Goal: Information Seeking & Learning: Learn about a topic

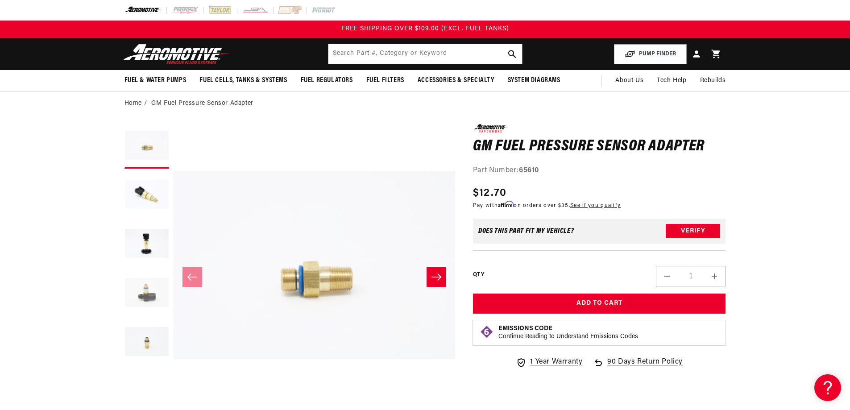
click at [147, 295] on button "Load image 4 in gallery view" at bounding box center [147, 293] width 45 height 45
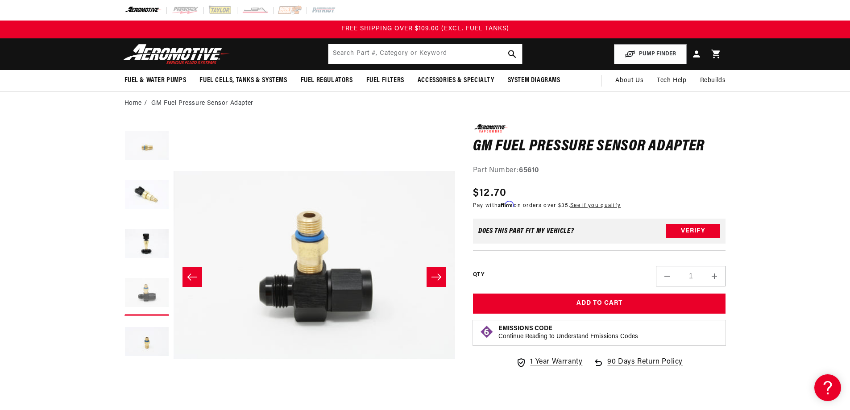
scroll to position [0, 845]
click at [159, 195] on button "Load image 2 in gallery view" at bounding box center [147, 195] width 45 height 45
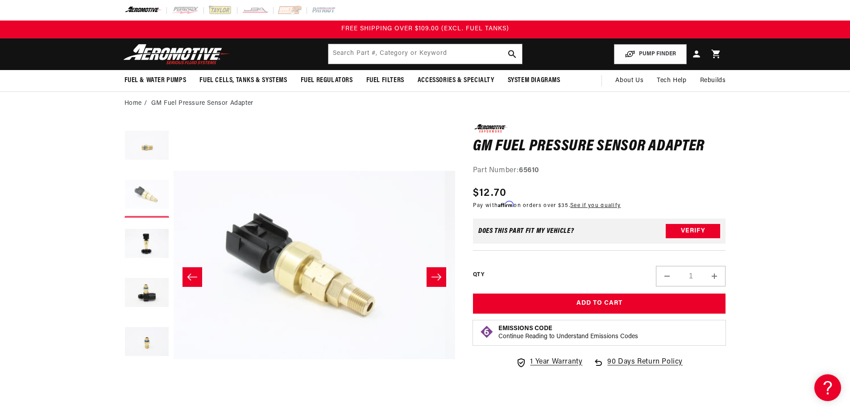
scroll to position [0, 282]
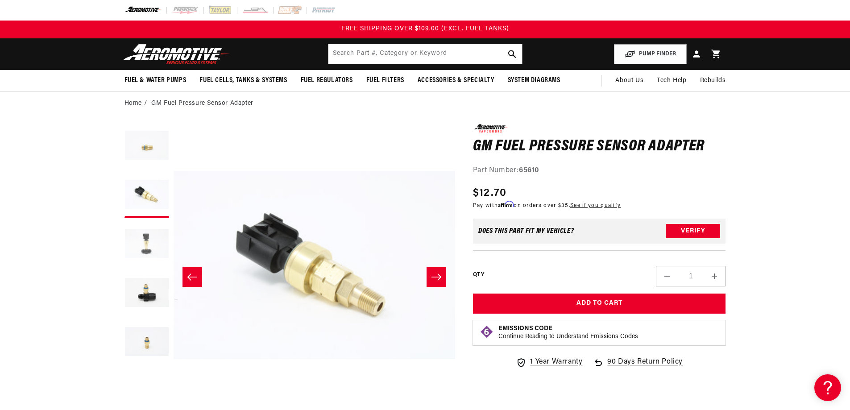
click at [150, 242] on button "Load image 3 in gallery view" at bounding box center [147, 244] width 45 height 45
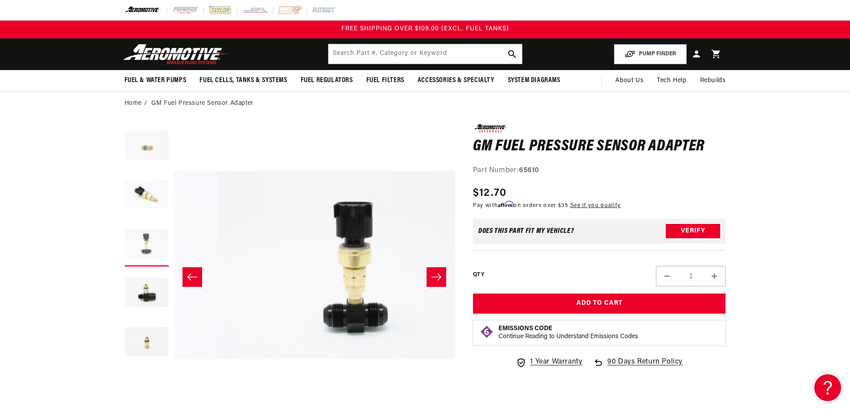
scroll to position [0, 564]
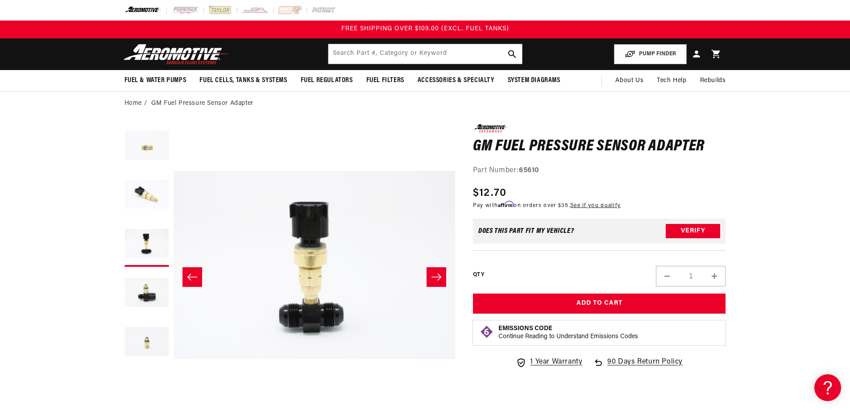
click at [441, 275] on icon "Slide right" at bounding box center [436, 277] width 11 height 9
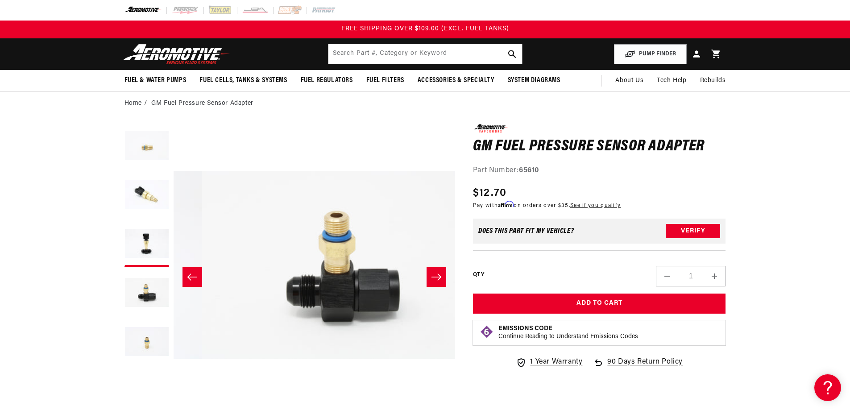
scroll to position [0, 845]
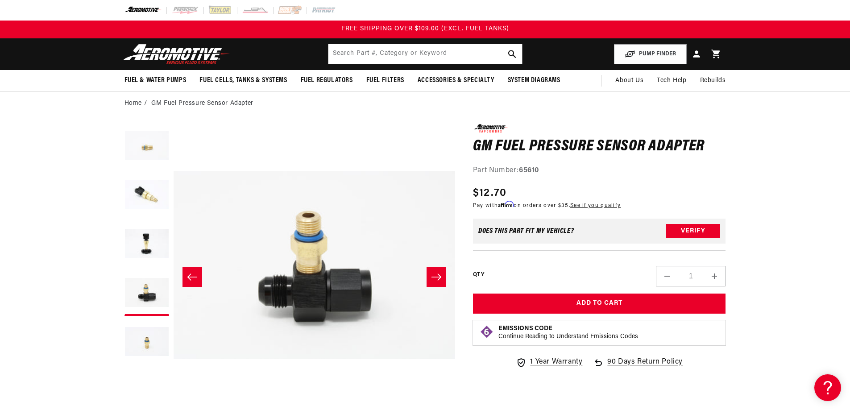
click at [441, 275] on icon "Slide right" at bounding box center [436, 277] width 11 height 9
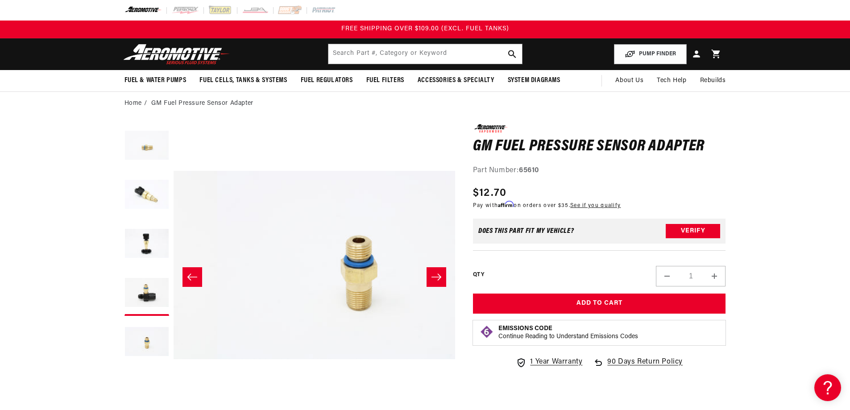
scroll to position [0, 1127]
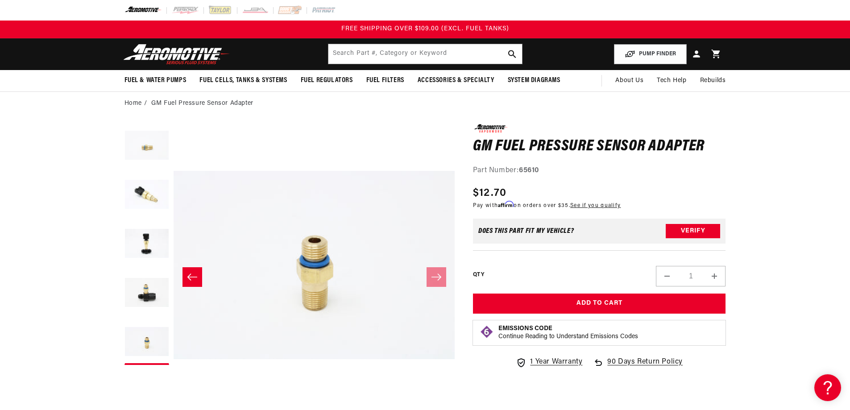
click at [194, 276] on icon "Slide left" at bounding box center [192, 277] width 11 height 9
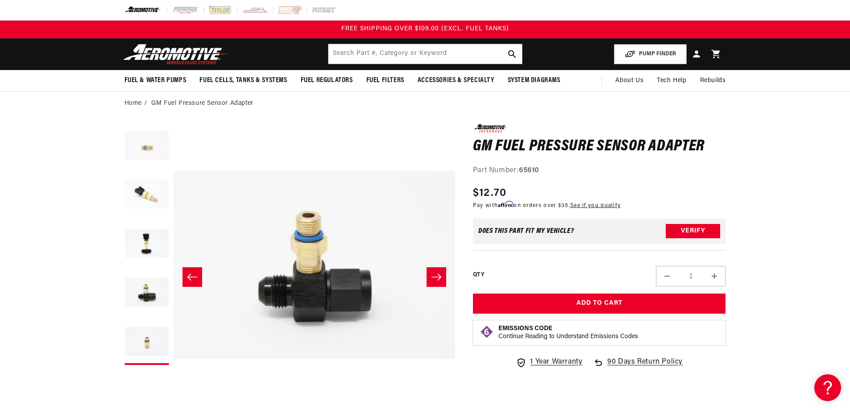
click at [194, 276] on icon "Slide left" at bounding box center [192, 277] width 11 height 9
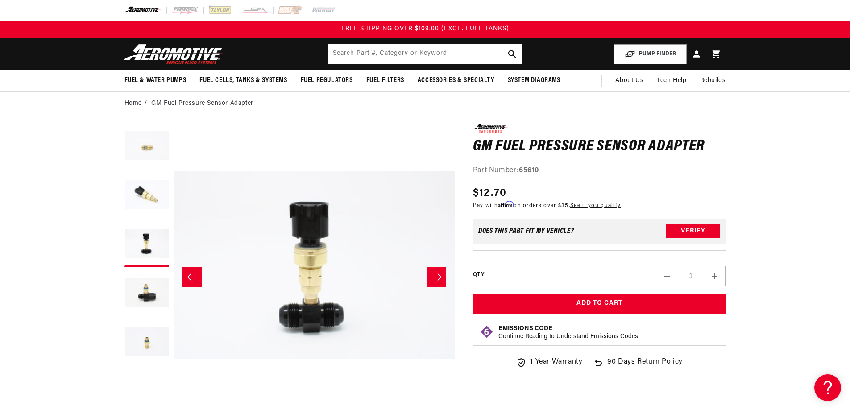
click at [194, 276] on icon "Slide left" at bounding box center [192, 277] width 11 height 9
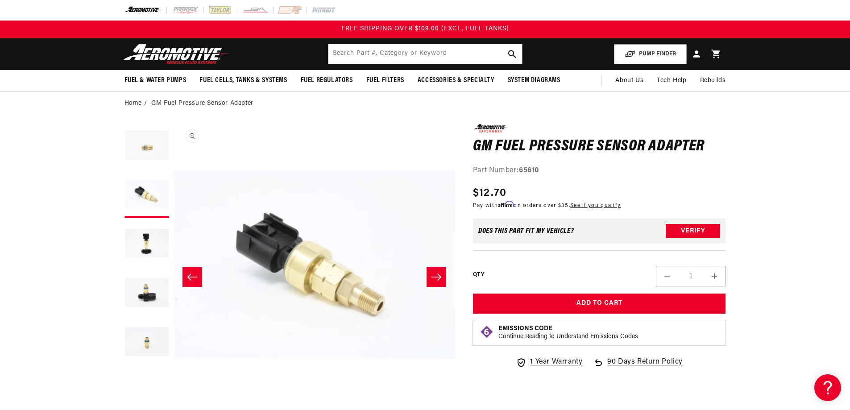
scroll to position [0, 282]
click at [436, 275] on icon "Slide right" at bounding box center [436, 277] width 11 height 9
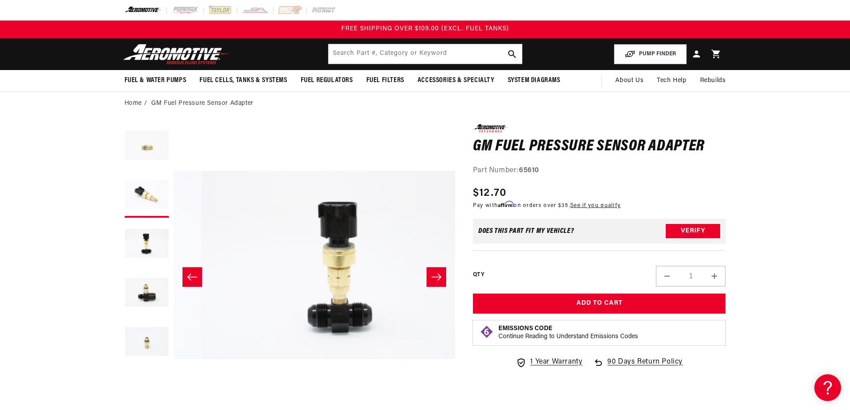
scroll to position [0, 564]
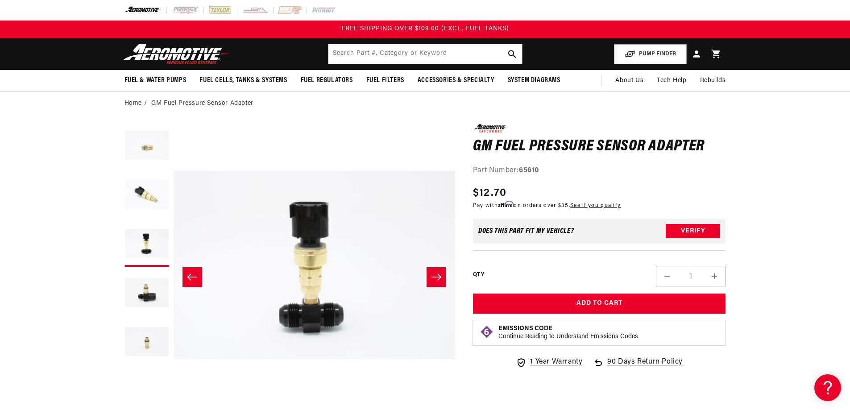
click at [436, 275] on icon "Slide right" at bounding box center [436, 277] width 11 height 9
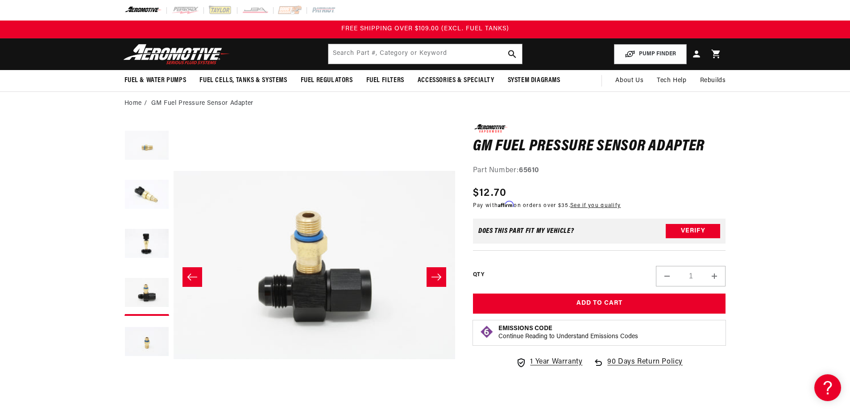
click at [436, 275] on icon "Slide right" at bounding box center [436, 277] width 11 height 9
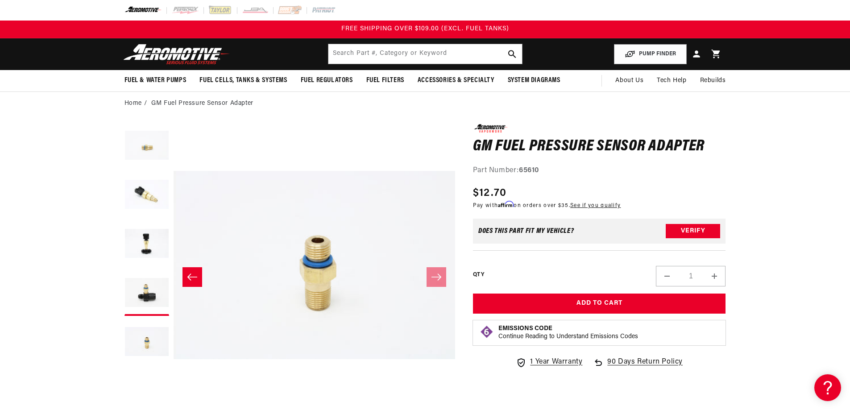
scroll to position [0, 1127]
click at [190, 277] on icon "Slide left" at bounding box center [192, 277] width 10 height 7
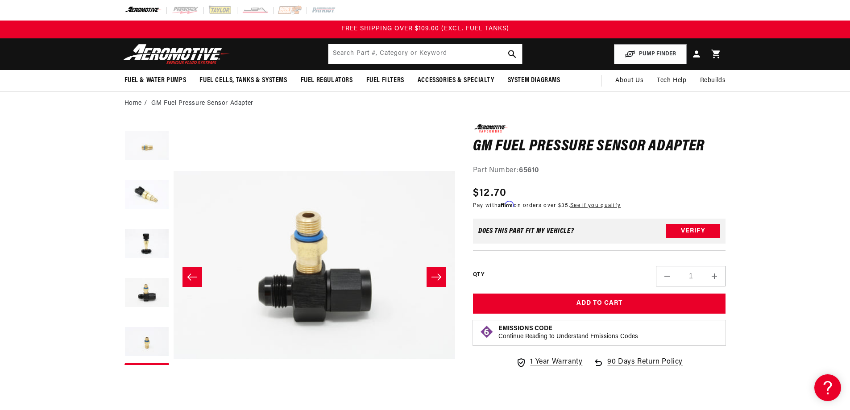
click at [190, 277] on icon "Slide left" at bounding box center [192, 277] width 10 height 7
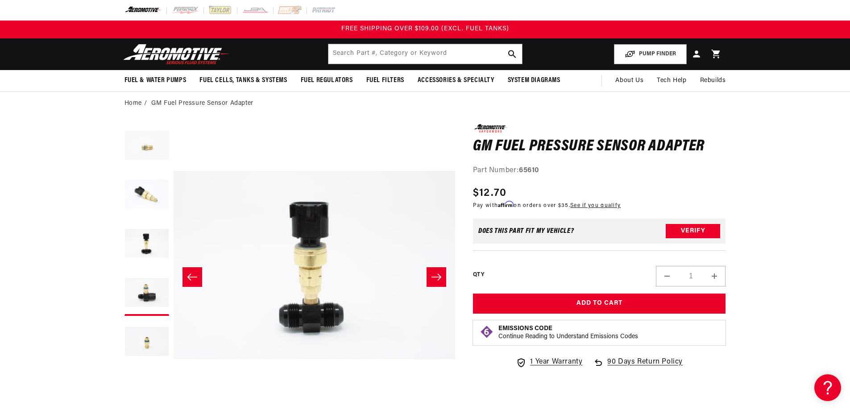
click at [190, 277] on icon "Slide left" at bounding box center [192, 277] width 10 height 7
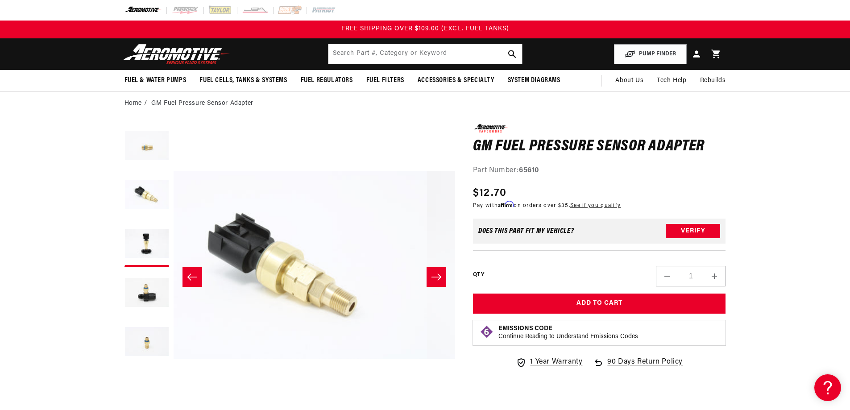
scroll to position [0, 282]
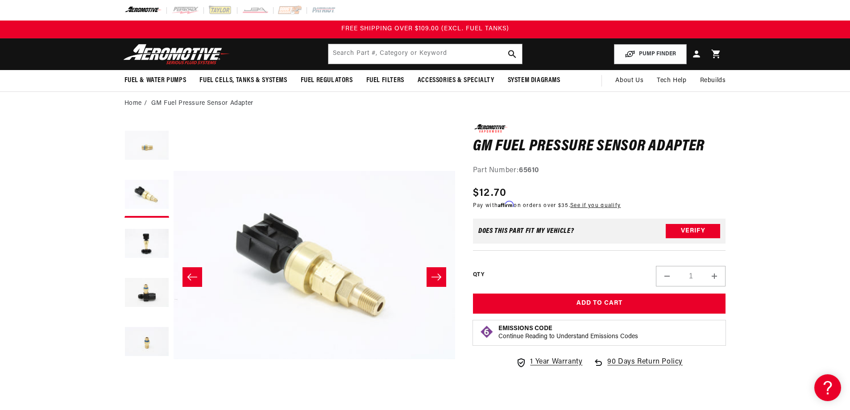
click at [441, 277] on icon "Slide right" at bounding box center [437, 277] width 10 height 7
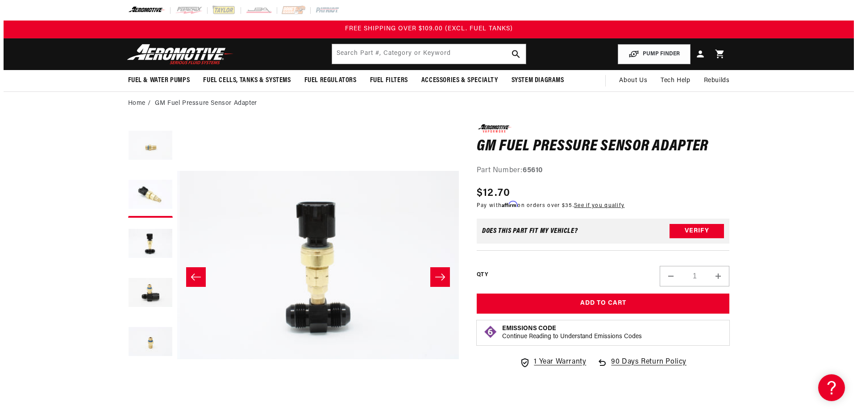
scroll to position [0, 564]
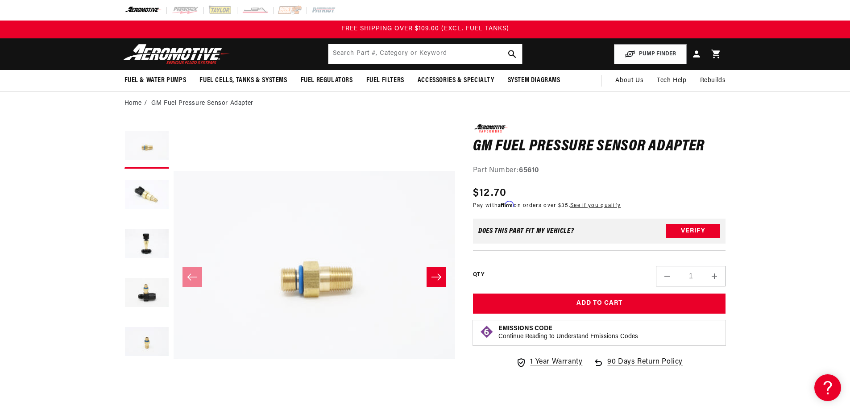
click at [433, 275] on icon "Slide right" at bounding box center [436, 277] width 11 height 9
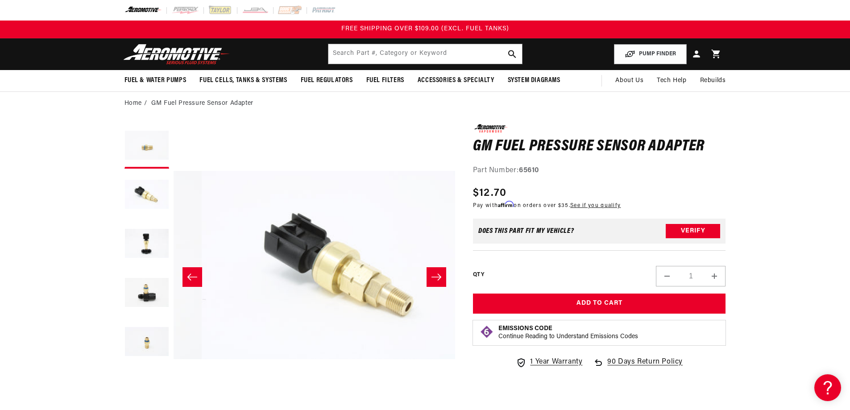
scroll to position [0, 282]
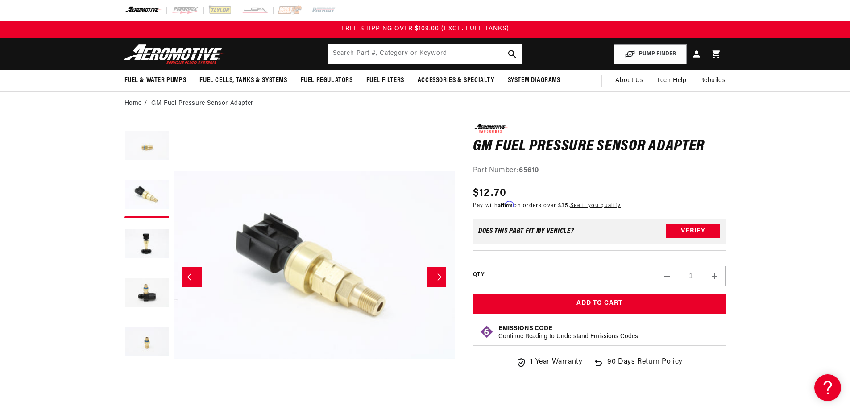
click at [433, 275] on icon "Slide right" at bounding box center [436, 277] width 11 height 9
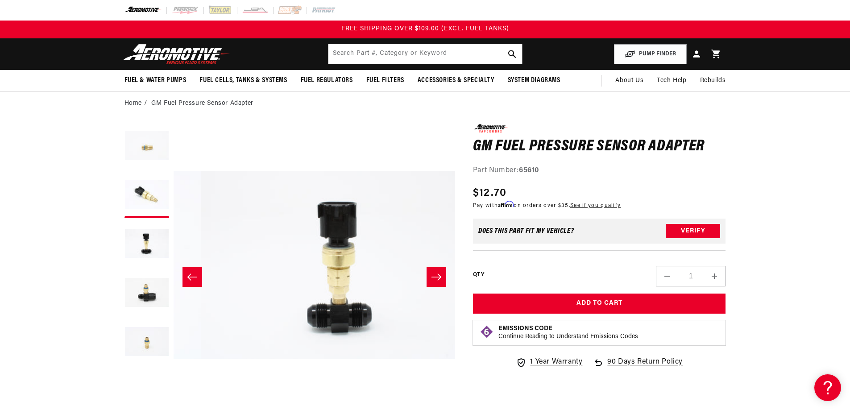
scroll to position [0, 564]
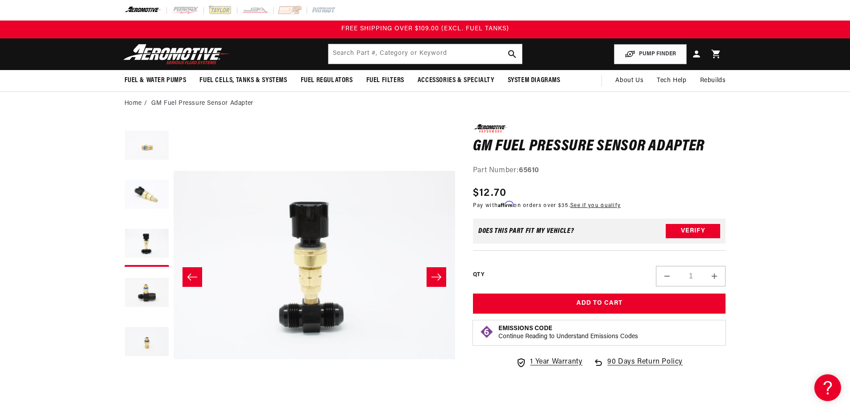
click at [433, 275] on icon "Slide right" at bounding box center [436, 277] width 11 height 9
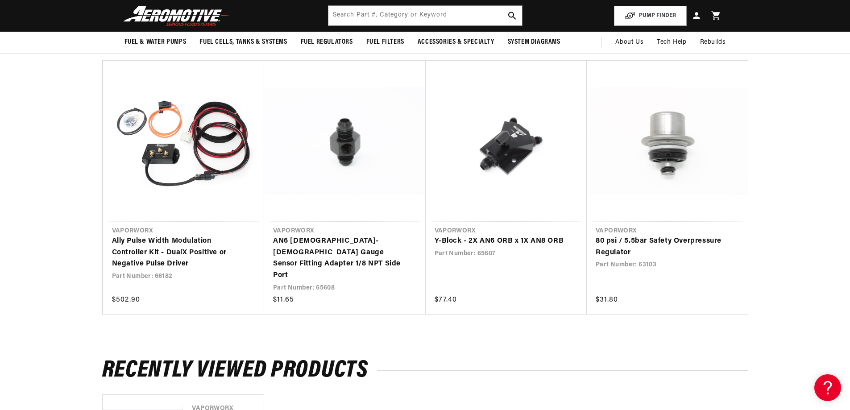
scroll to position [669, 0]
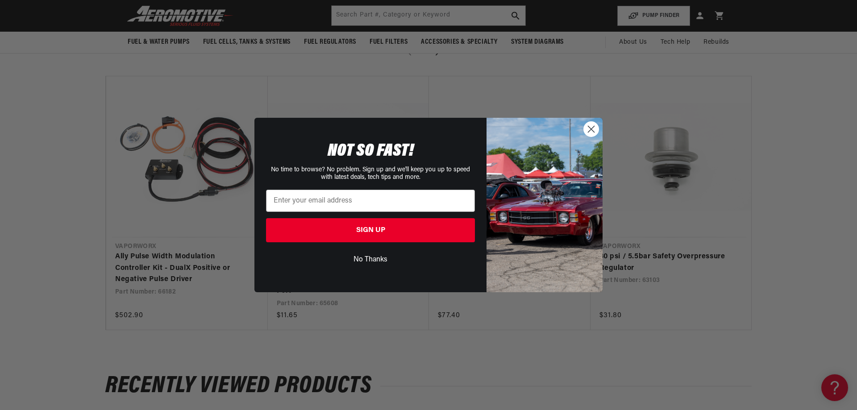
click at [590, 128] on circle "Close dialog" at bounding box center [591, 129] width 15 height 15
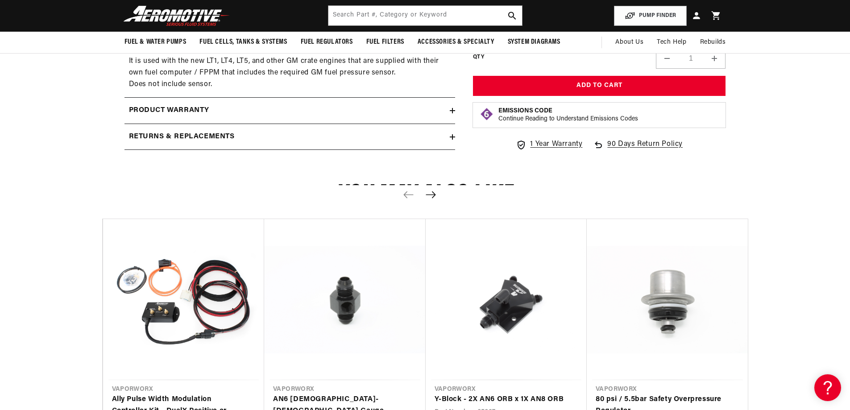
scroll to position [446, 0]
